Goal: Navigation & Orientation: Go to known website

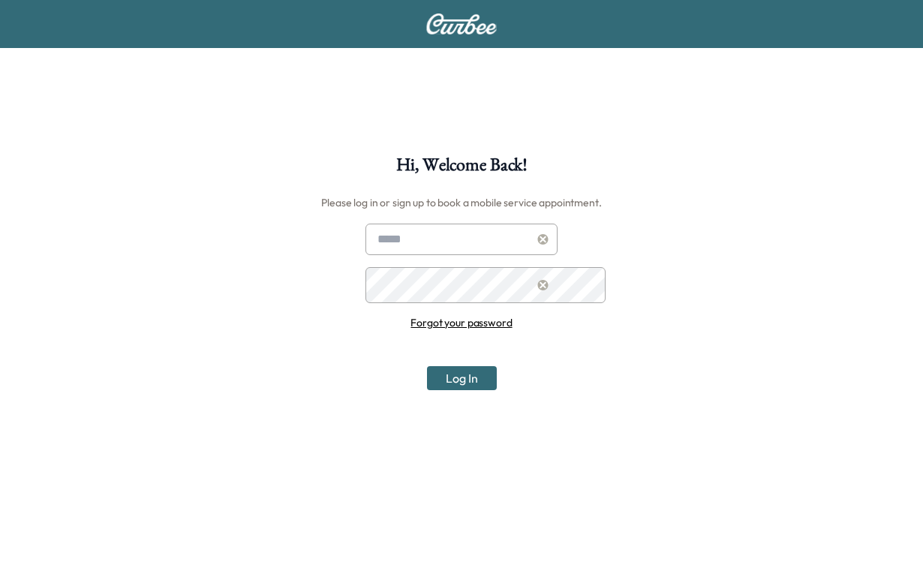
click at [383, 255] on input "text" at bounding box center [461, 240] width 192 height 32
type input "**********"
click at [448, 390] on button "Log In" at bounding box center [462, 378] width 70 height 24
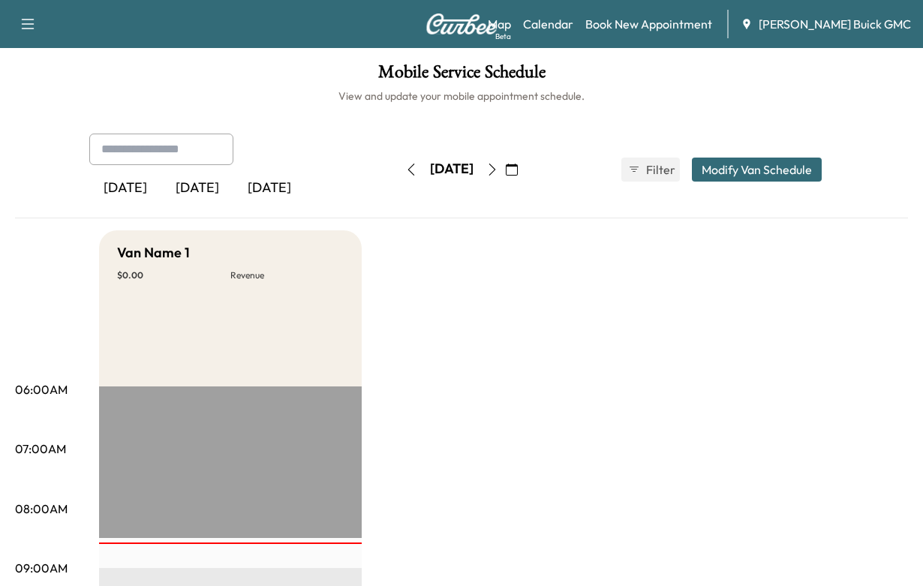
click at [224, 206] on div "[DATE]" at bounding box center [197, 188] width 72 height 35
